Goal: Task Accomplishment & Management: Use online tool/utility

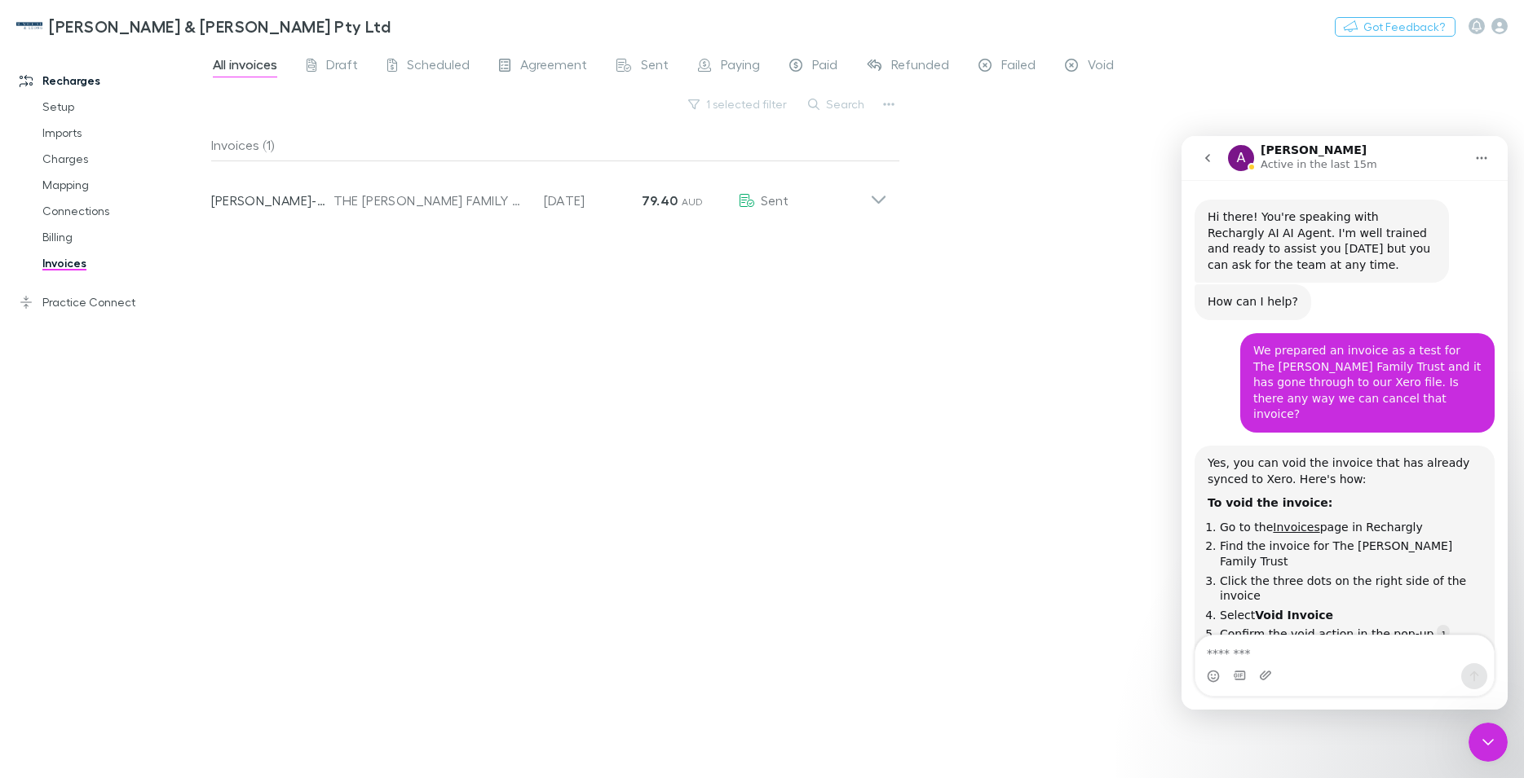
scroll to position [2669, 0]
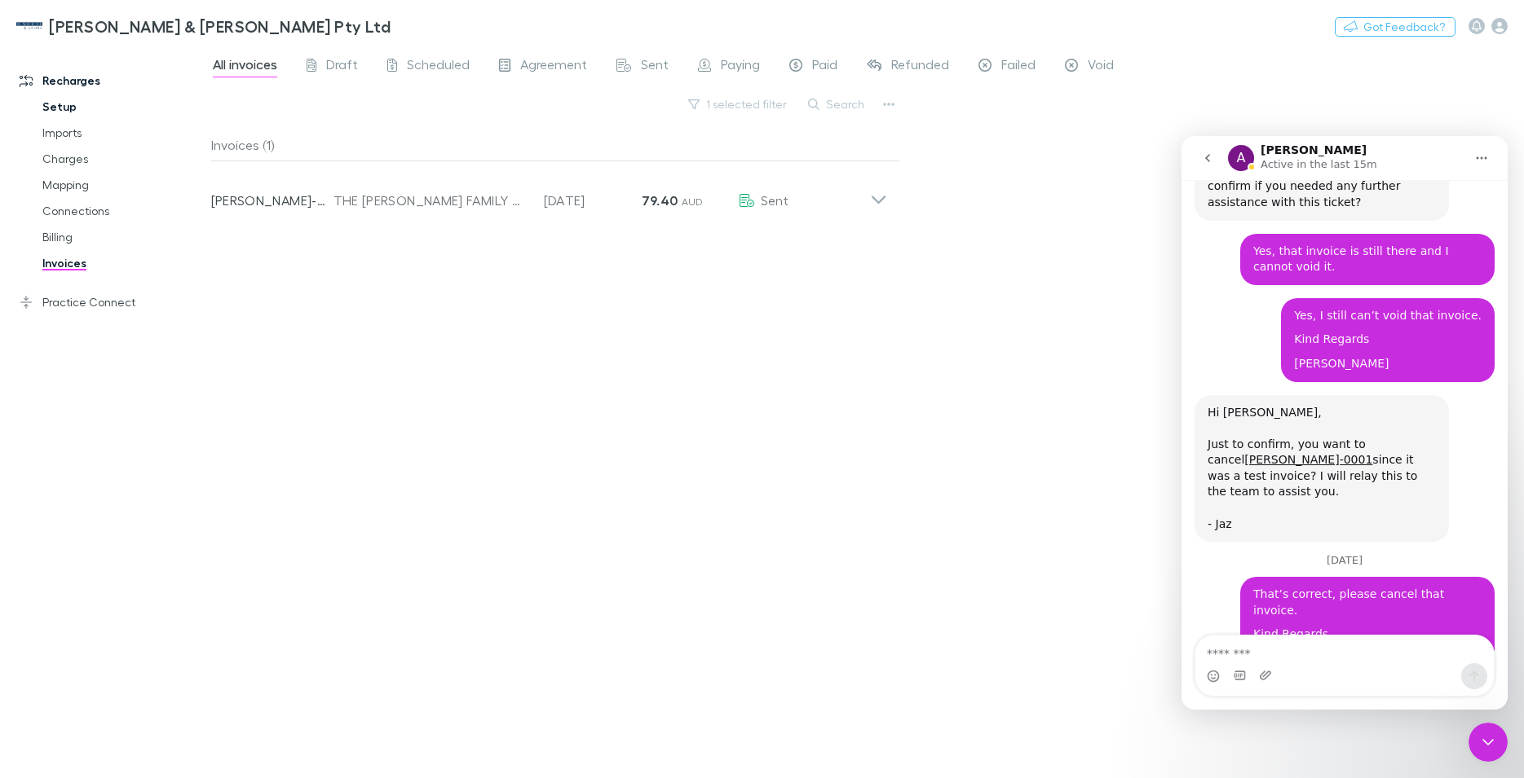
click at [59, 107] on link "Setup" at bounding box center [124, 107] width 196 height 26
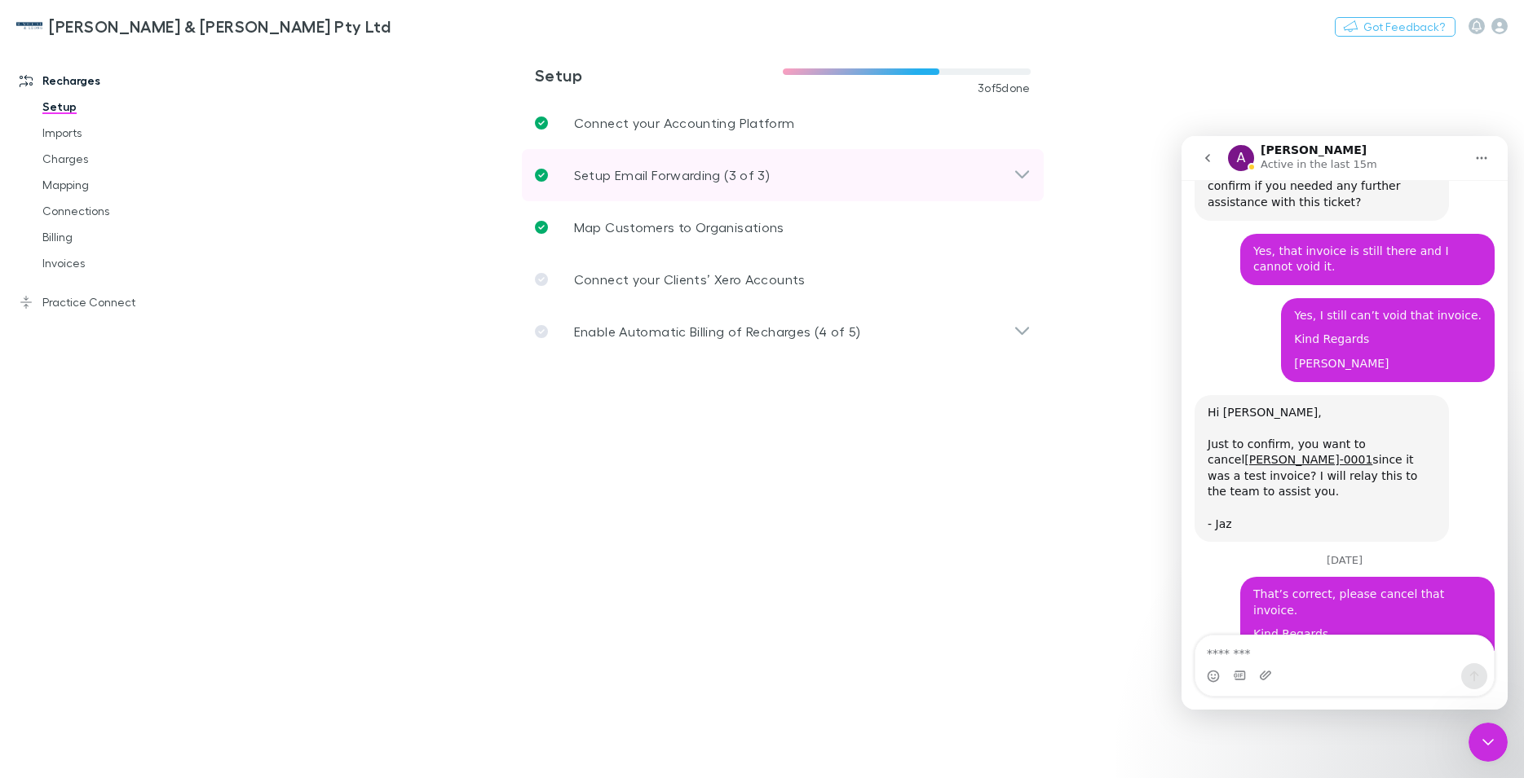
click at [1021, 179] on icon at bounding box center [1021, 175] width 17 height 20
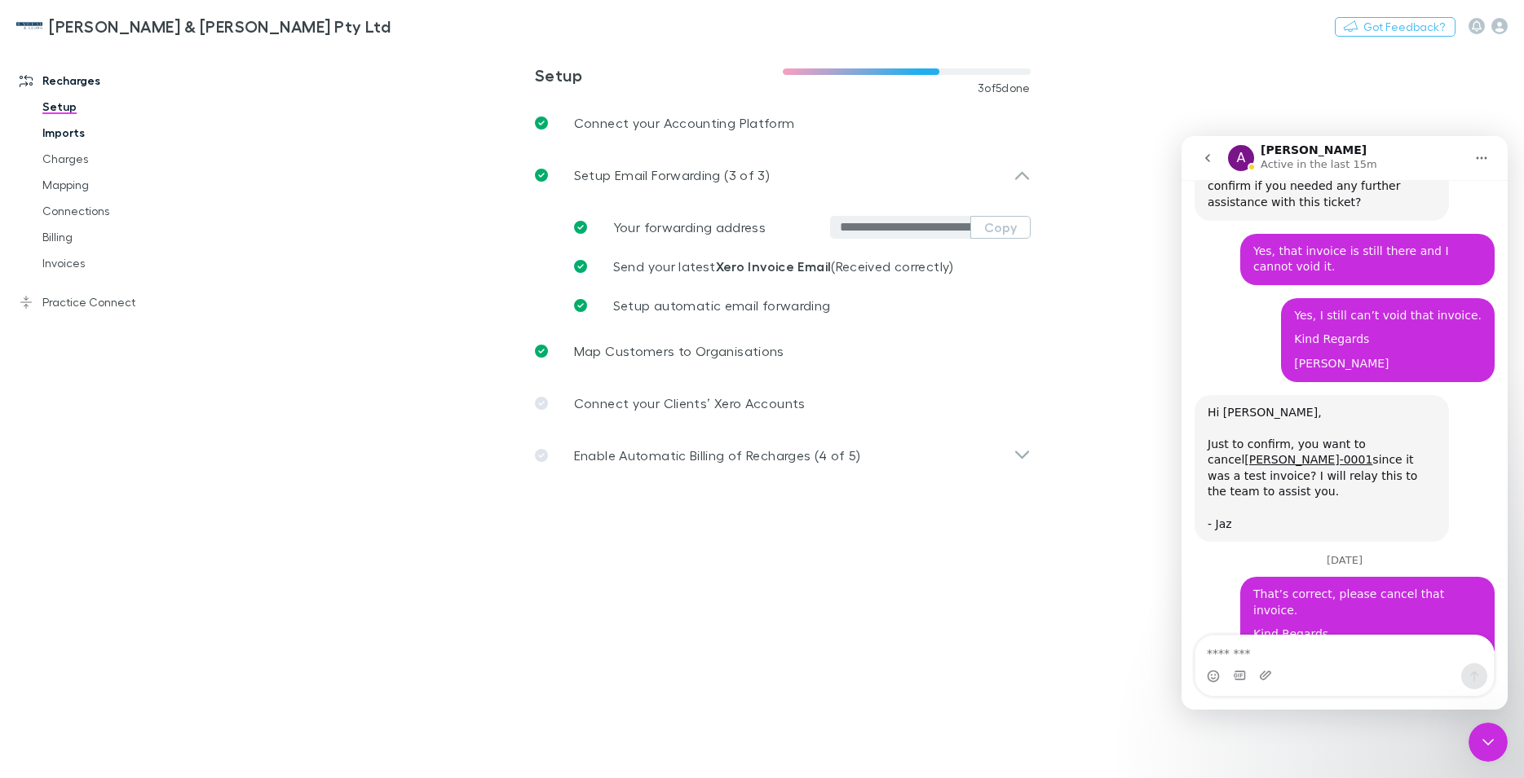
click at [70, 134] on link "Imports" at bounding box center [124, 133] width 196 height 26
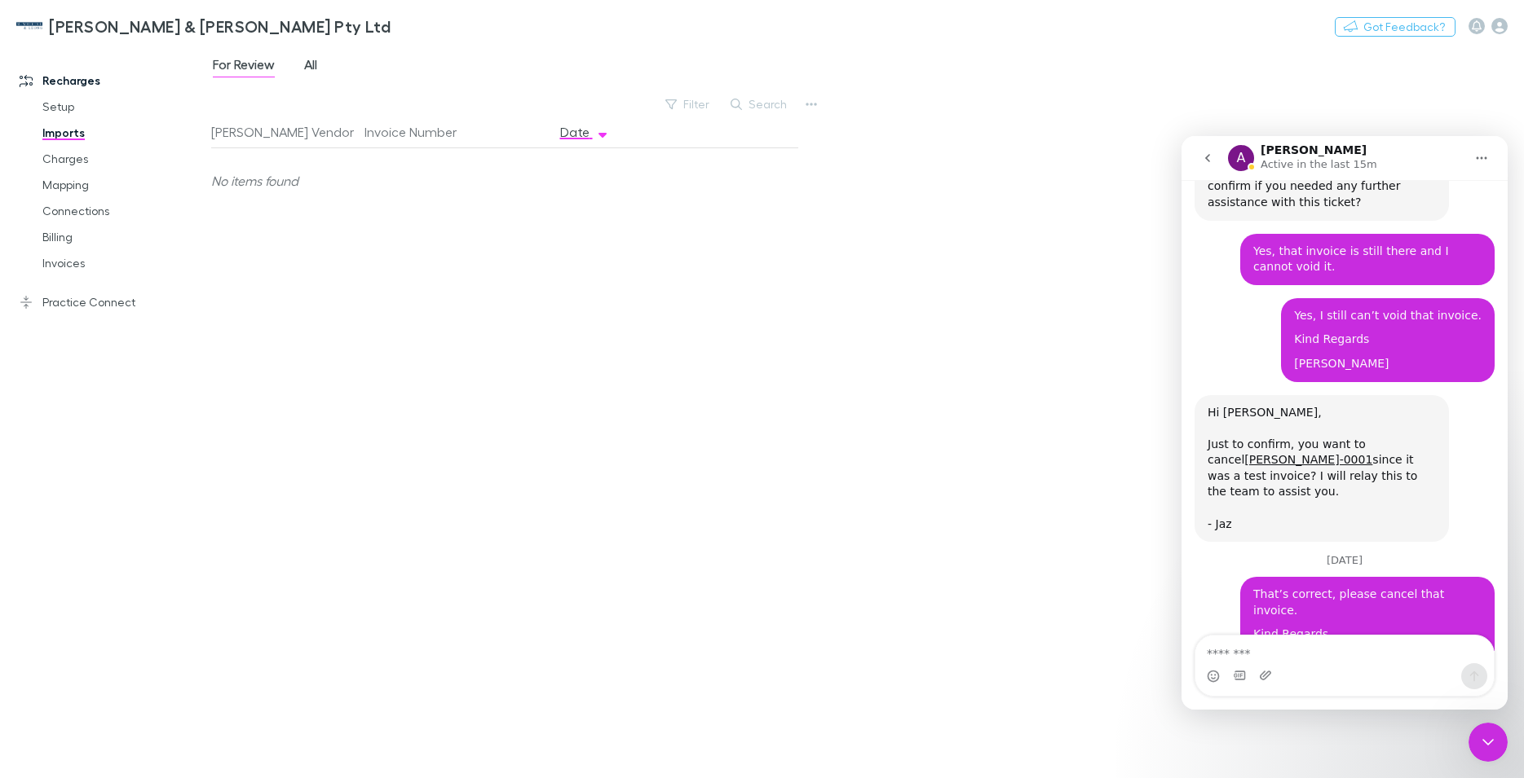
click at [311, 71] on span "All" at bounding box center [310, 66] width 13 height 21
